Goal: Information Seeking & Learning: Learn about a topic

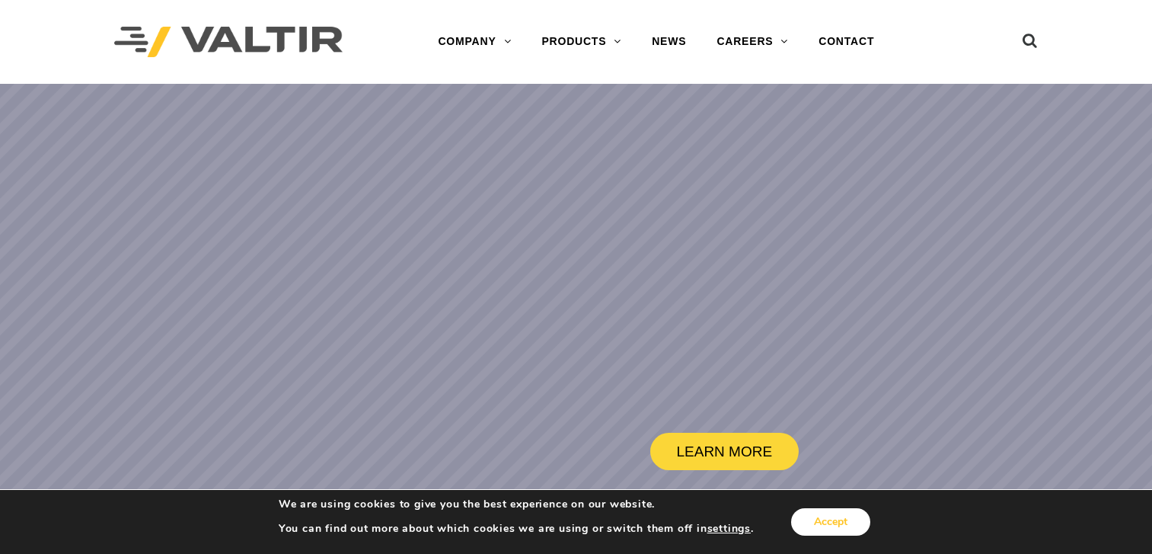
click at [842, 516] on button "Accept" at bounding box center [830, 521] width 79 height 27
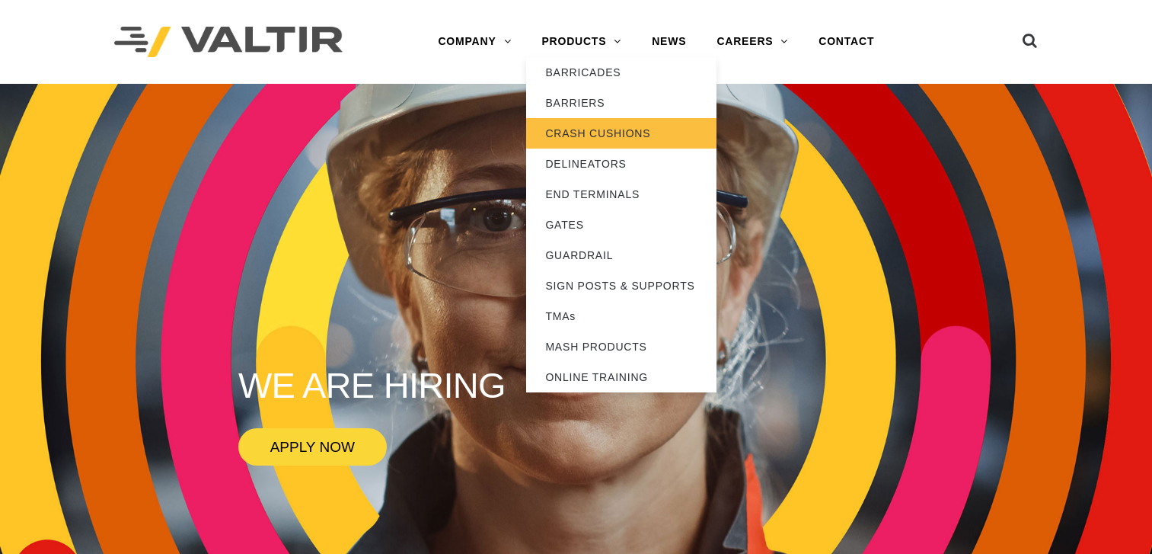
click at [606, 128] on link "CRASH CUSHIONS" at bounding box center [621, 133] width 190 height 30
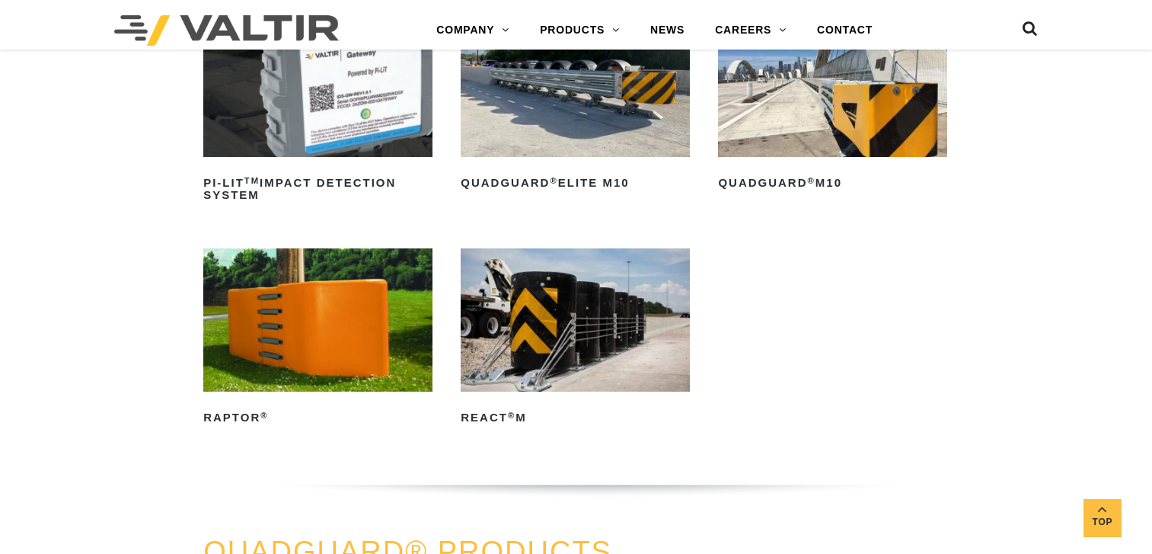
scroll to position [380, 0]
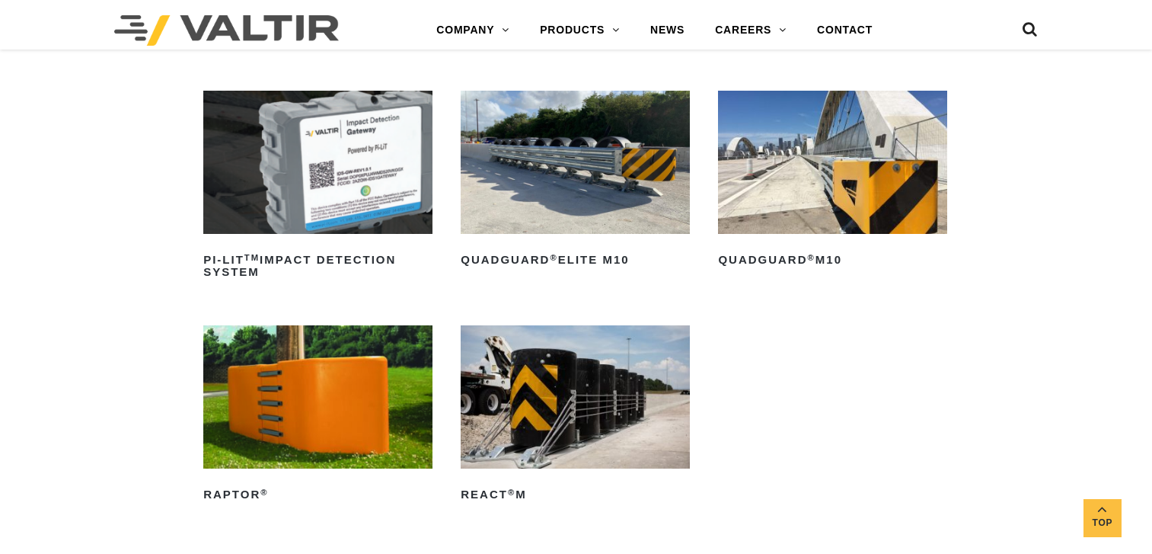
click at [762, 160] on img at bounding box center [832, 162] width 229 height 143
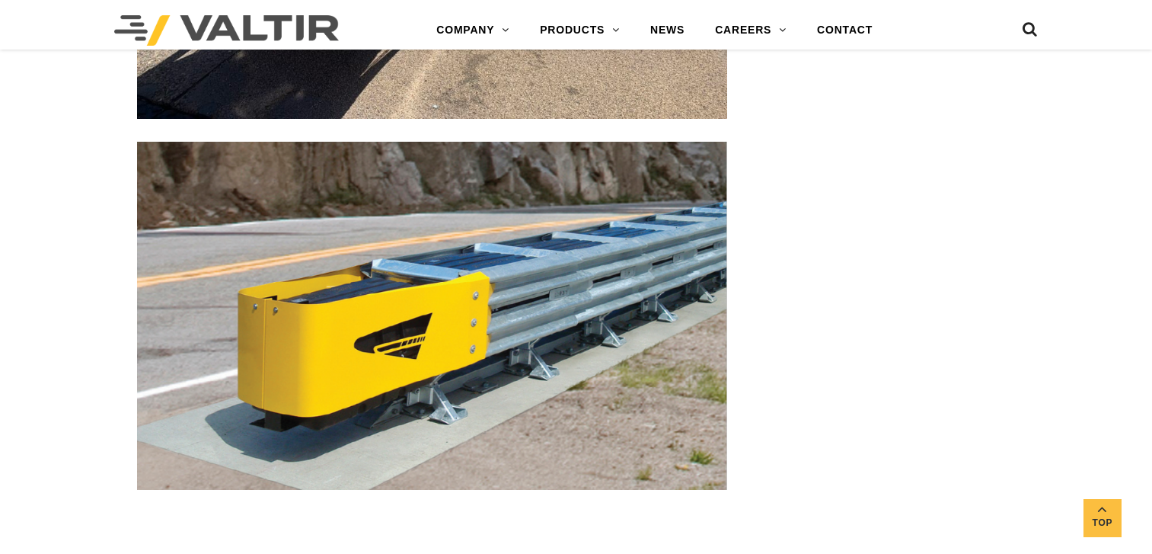
scroll to position [4721, 0]
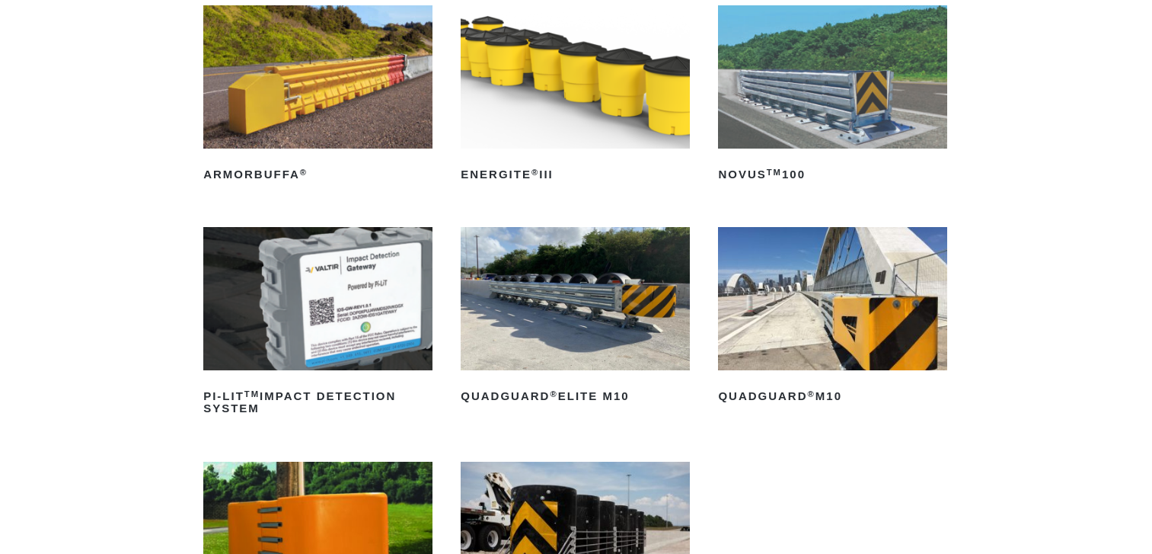
scroll to position [152, 0]
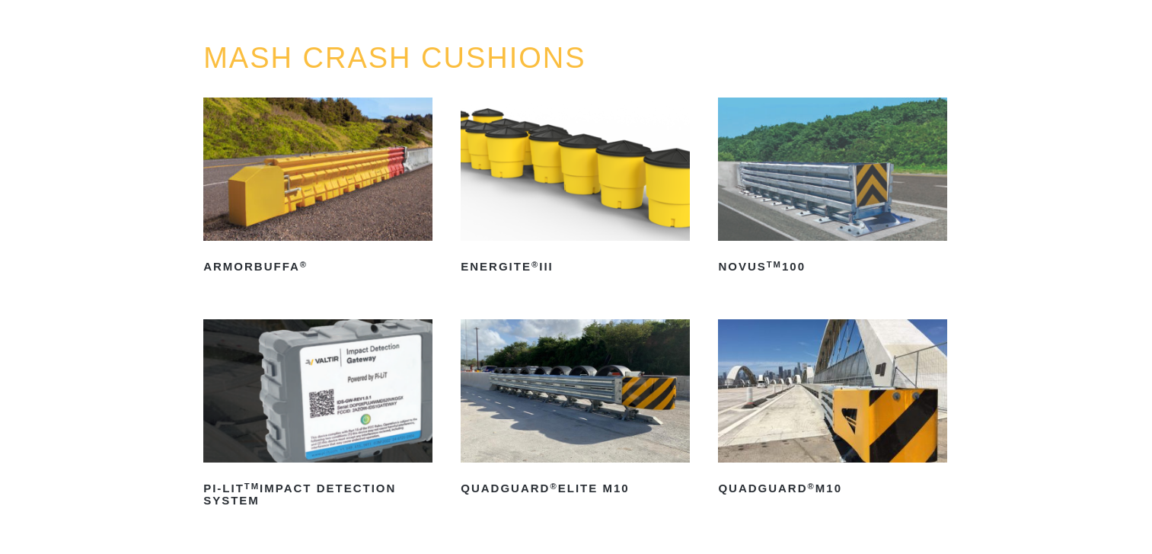
click at [830, 171] on img at bounding box center [832, 168] width 229 height 143
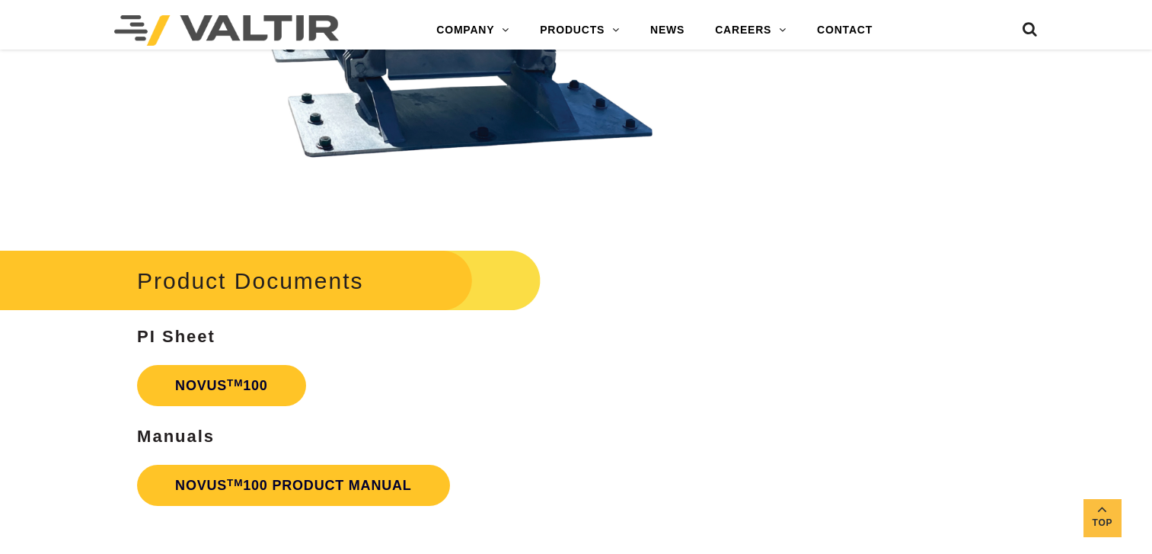
scroll to position [3274, 0]
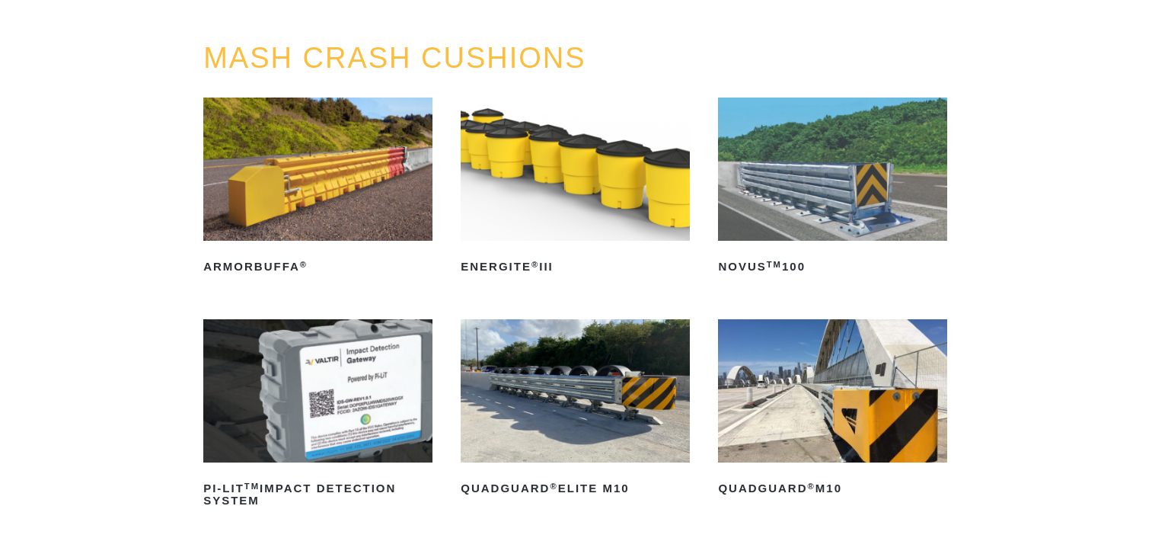
scroll to position [152, 0]
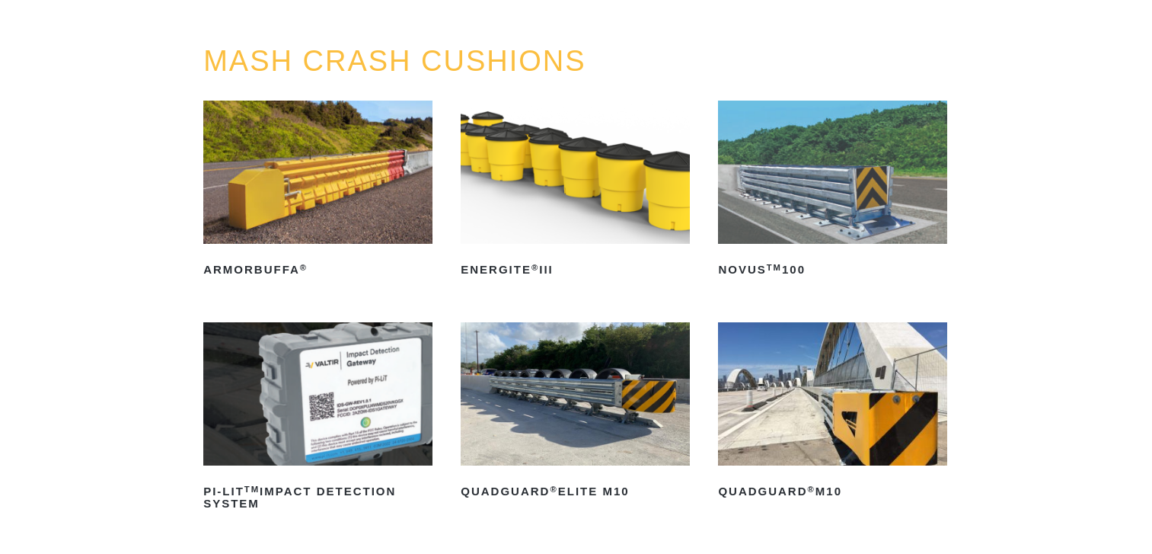
scroll to position [148, 0]
click at [327, 200] on img at bounding box center [317, 172] width 229 height 143
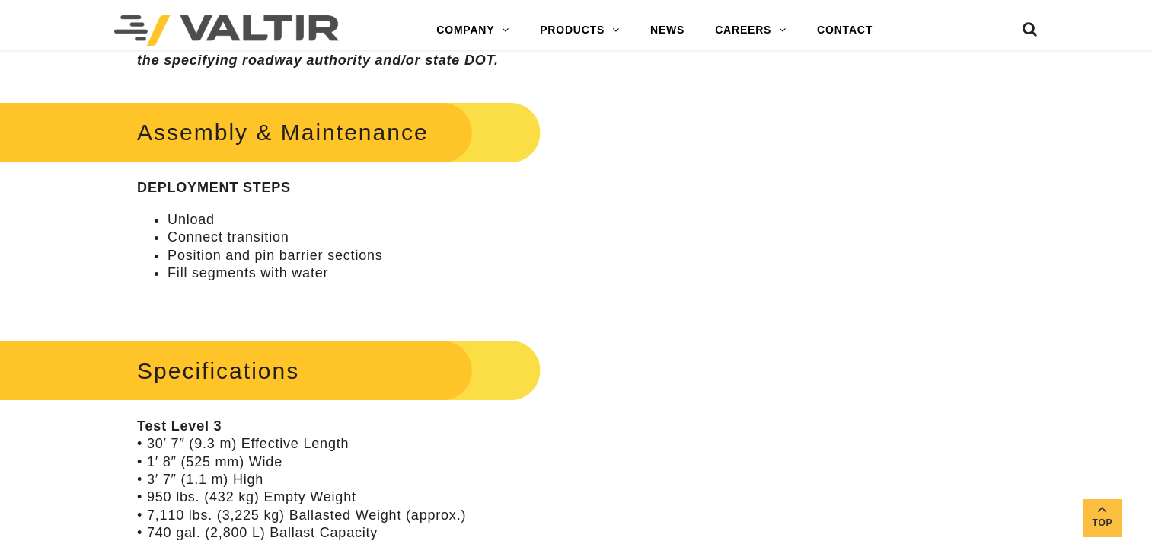
scroll to position [1218, 0]
